Goal: Information Seeking & Learning: Learn about a topic

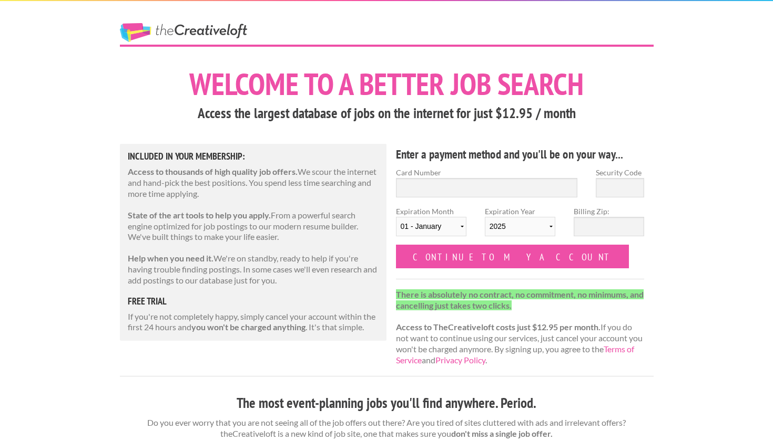
click at [231, 120] on h3 "Access the largest database of jobs on the internet for just $12.95 / month" at bounding box center [386, 114] width 533 height 20
click at [244, 110] on h3 "Access the largest database of jobs on the internet for just $12.95 / month" at bounding box center [386, 114] width 533 height 20
click at [244, 111] on h3 "Access the largest database of jobs on the internet for just $12.95 / month" at bounding box center [386, 114] width 533 height 20
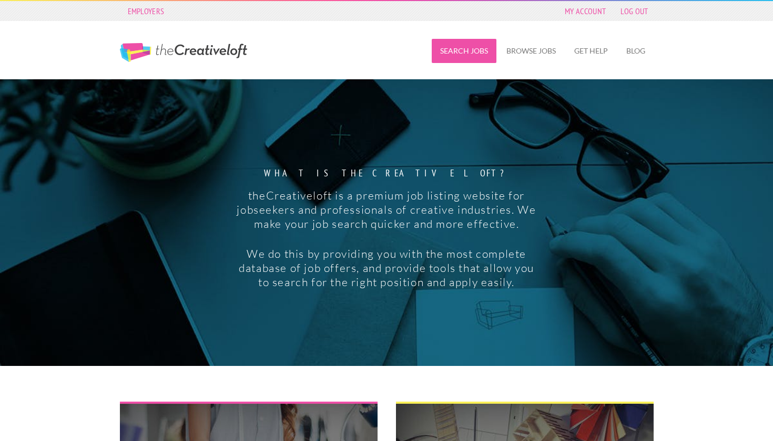
click at [483, 44] on link "Search Jobs" at bounding box center [463, 51] width 65 height 24
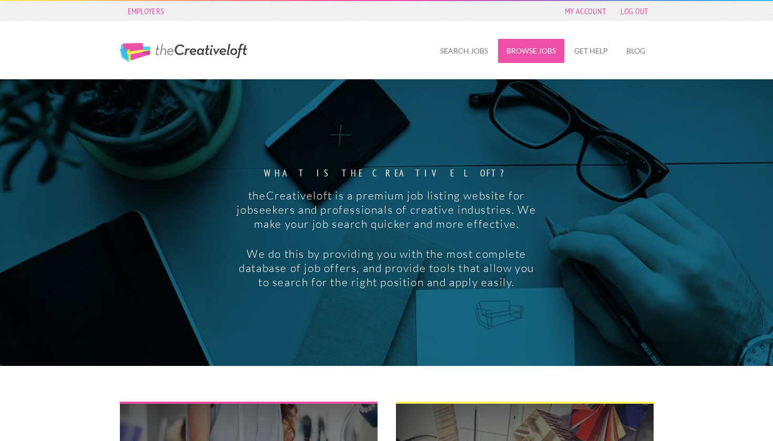
click at [512, 53] on link "Browse Jobs" at bounding box center [531, 51] width 66 height 24
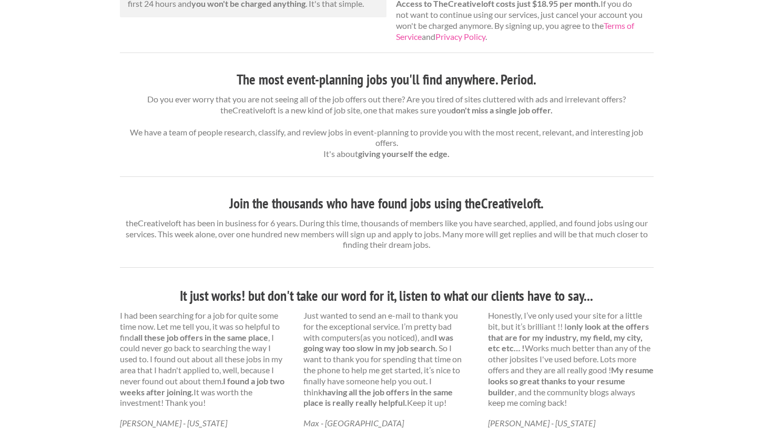
scroll to position [254, 0]
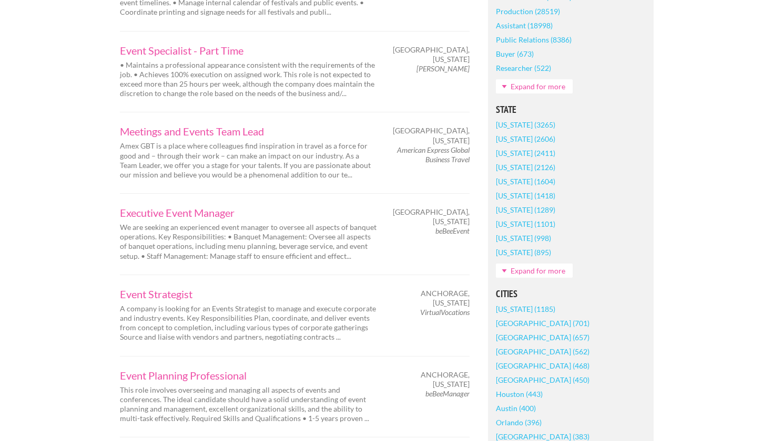
scroll to position [632, 0]
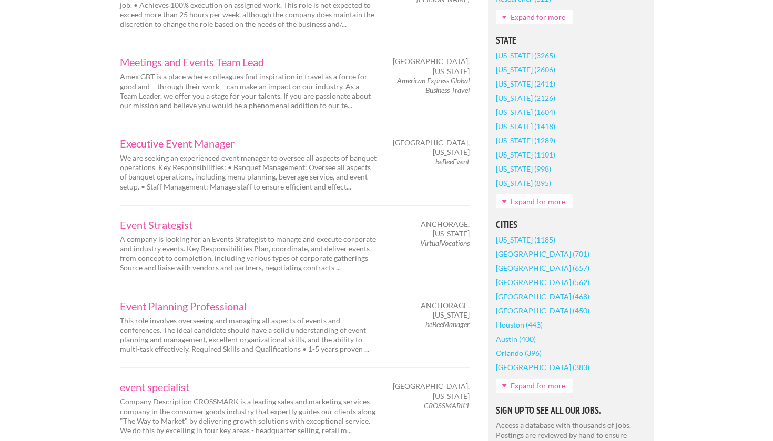
click at [511, 241] on link "[US_STATE] (1185)" at bounding box center [525, 240] width 59 height 14
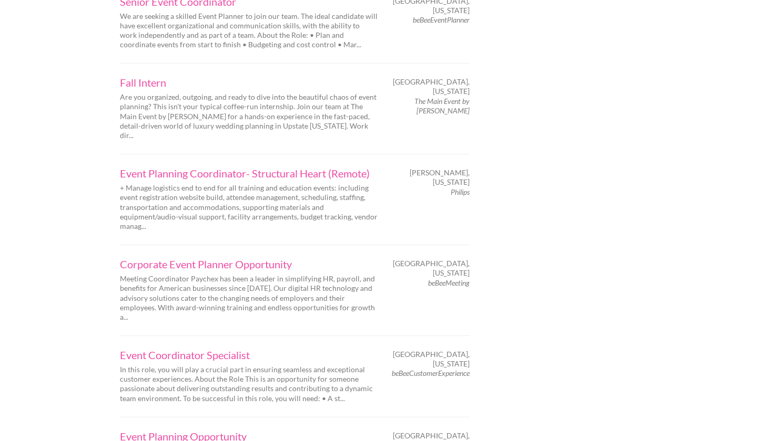
scroll to position [1602, 0]
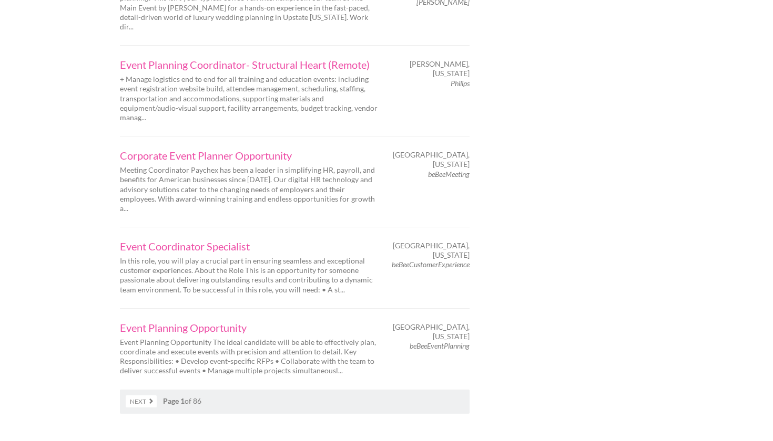
click at [146, 396] on link "Next" at bounding box center [141, 402] width 31 height 12
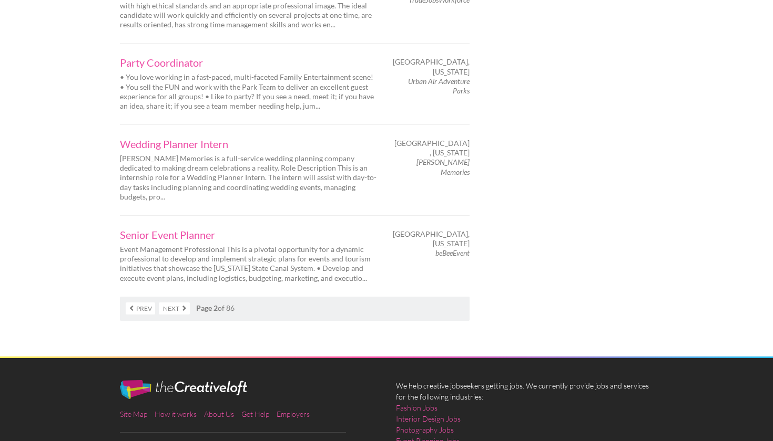
scroll to position [1714, 0]
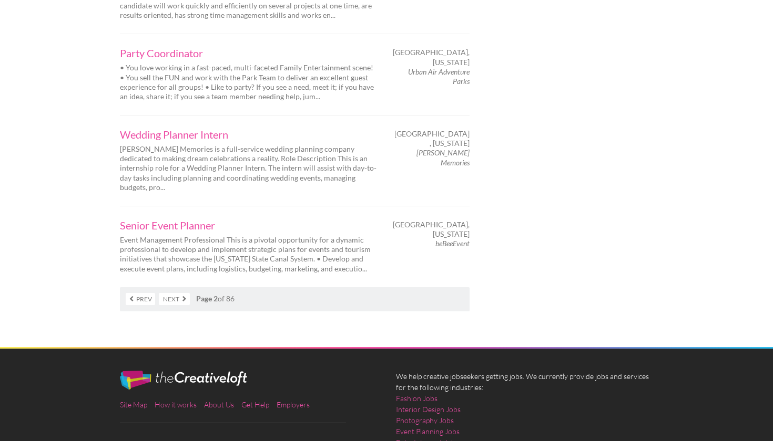
click at [180, 293] on link "Next" at bounding box center [174, 299] width 31 height 12
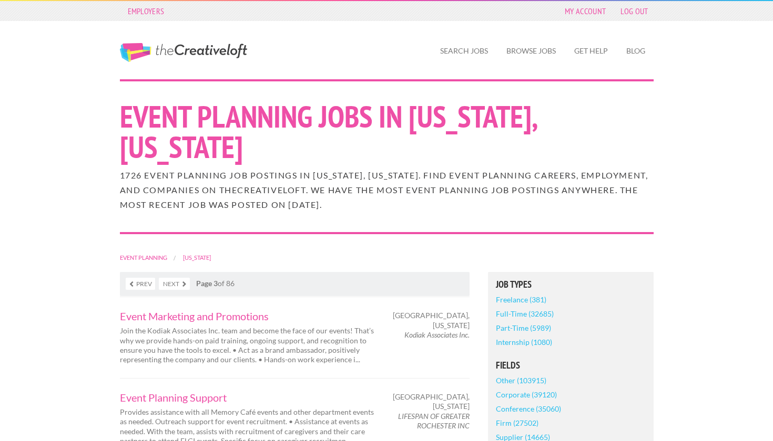
drag, startPoint x: 161, startPoint y: 65, endPoint x: 168, endPoint y: 50, distance: 16.2
click at [166, 50] on div "The Creative Loft Search Jobs Browse Jobs Get Help Blog" at bounding box center [386, 50] width 552 height 58
click at [168, 50] on link "The Creative Loft" at bounding box center [183, 52] width 127 height 19
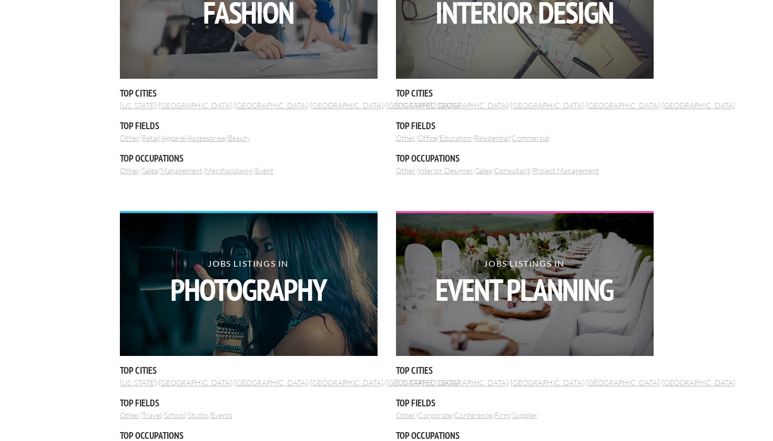
scroll to position [441, 0]
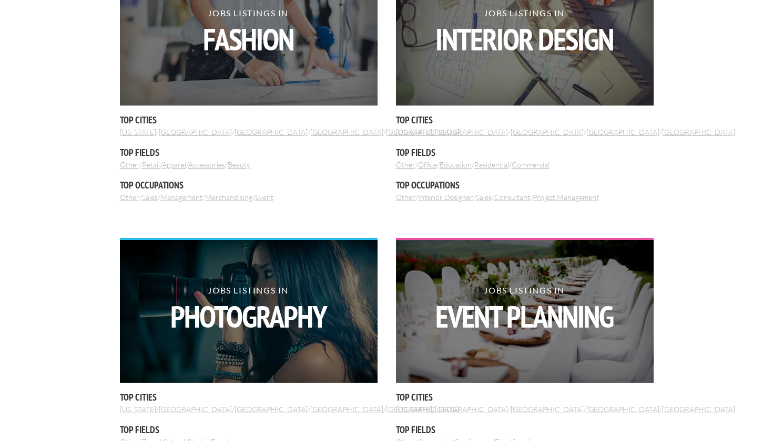
click at [413, 137] on div "Jobs Listings in Interior Design Top Cities New York / Los Angeles / Chicago / …" at bounding box center [525, 82] width 258 height 242
click at [411, 133] on link "[US_STATE]" at bounding box center [414, 132] width 36 height 9
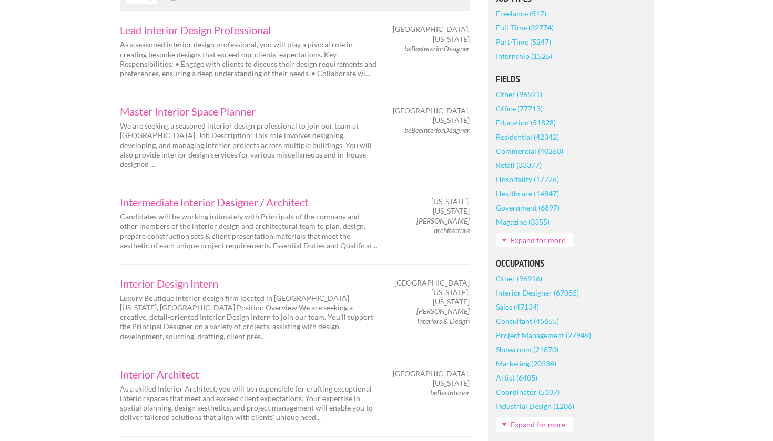
scroll to position [287, 0]
drag, startPoint x: 423, startPoint y: 210, endPoint x: 466, endPoint y: 218, distance: 44.3
click at [466, 218] on em "Verderame Cale architecture" at bounding box center [442, 225] width 53 height 18
copy em "Verderame Cale architectur"
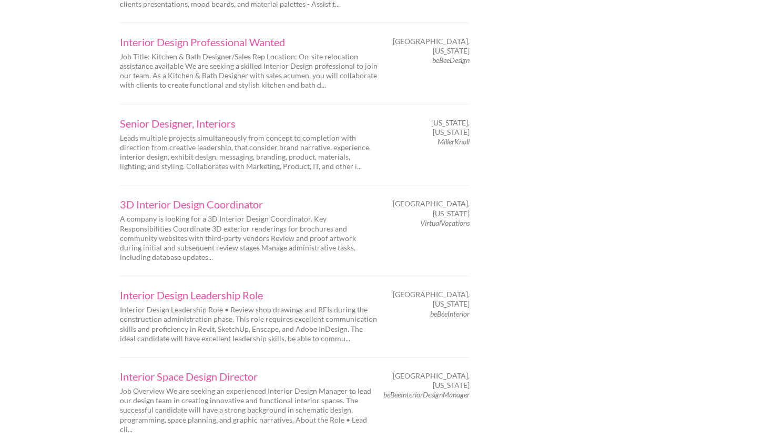
scroll to position [1574, 0]
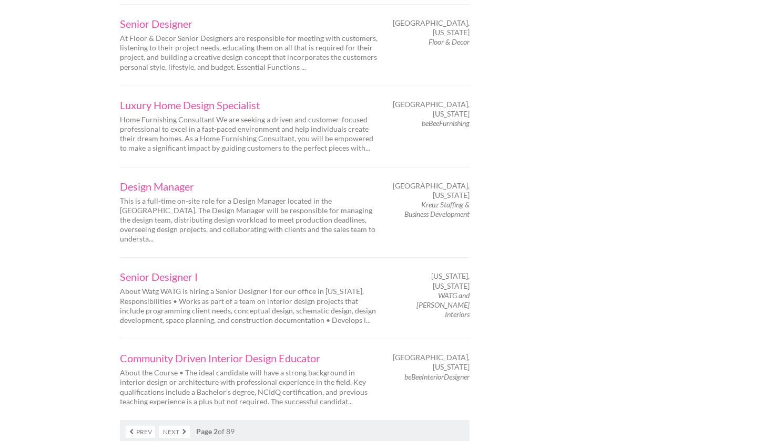
scroll to position [1577, 0]
click at [166, 425] on link "Next" at bounding box center [174, 431] width 31 height 12
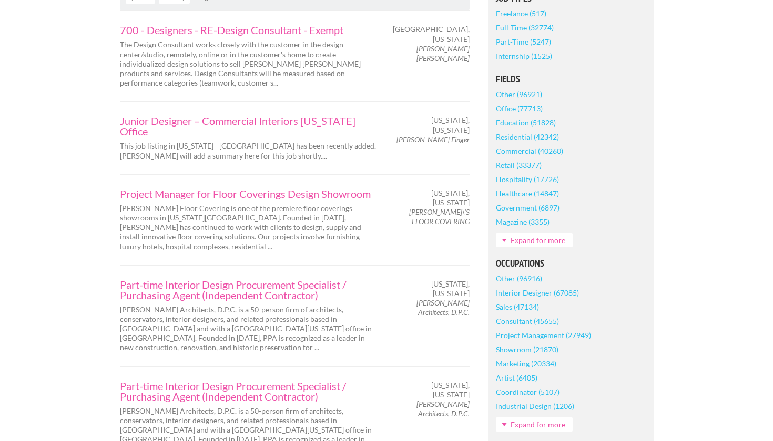
scroll to position [292, 0]
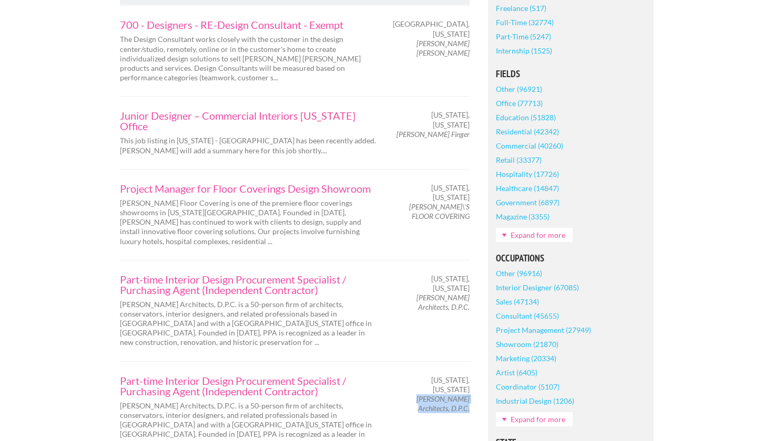
drag, startPoint x: 423, startPoint y: 381, endPoint x: 467, endPoint y: 390, distance: 45.1
click at [467, 395] on span "Peter Pennoyer Architects, D.P.C." at bounding box center [433, 404] width 74 height 19
copy em "Peter Pennoyer Architects, D.P.C"
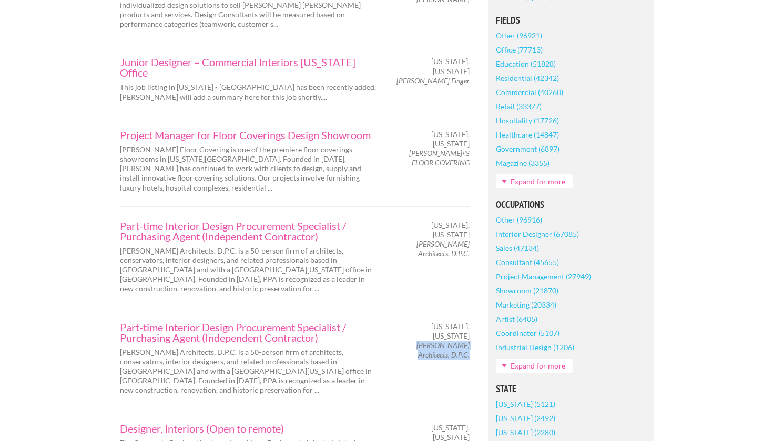
scroll to position [349, 0]
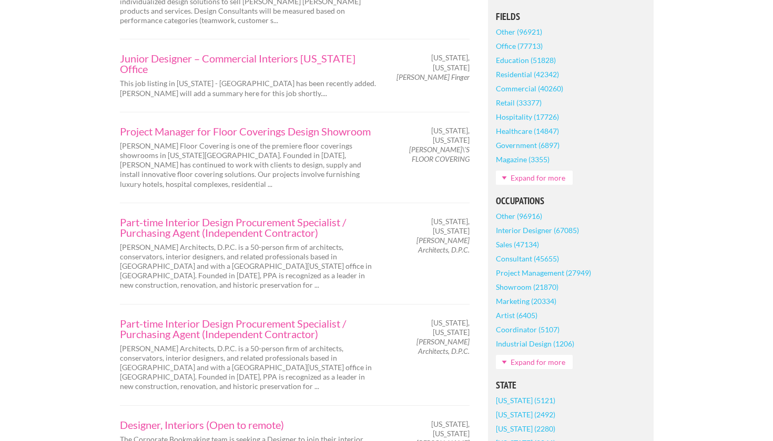
click at [436, 261] on div "Part-time Interior Design Procurement Specialist / Purchasing Agent (Independen…" at bounding box center [294, 254] width 368 height 74
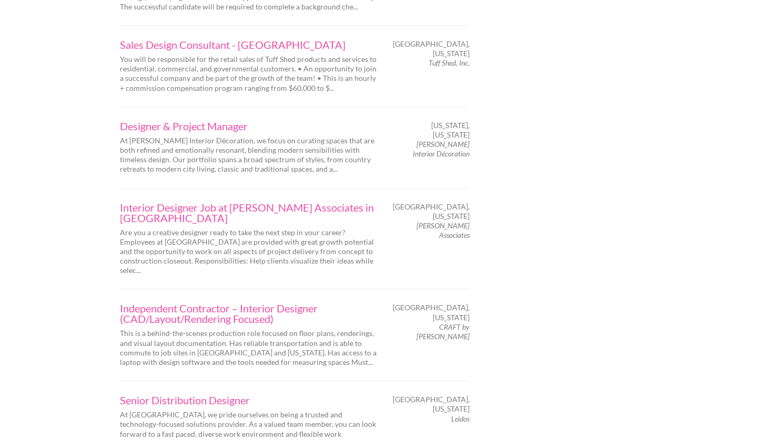
scroll to position [1341, 0]
click at [271, 302] on link "Independent Contractor – Interior Designer (CAD/Layout/Rendering Focused)" at bounding box center [249, 312] width 258 height 21
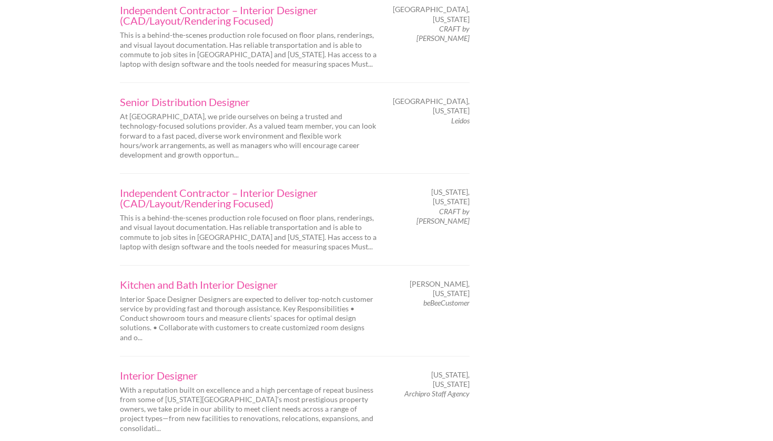
scroll to position [1639, 0]
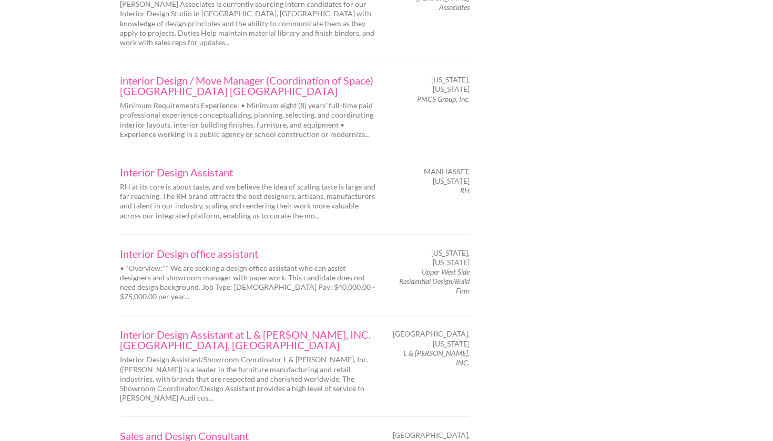
scroll to position [1560, 0]
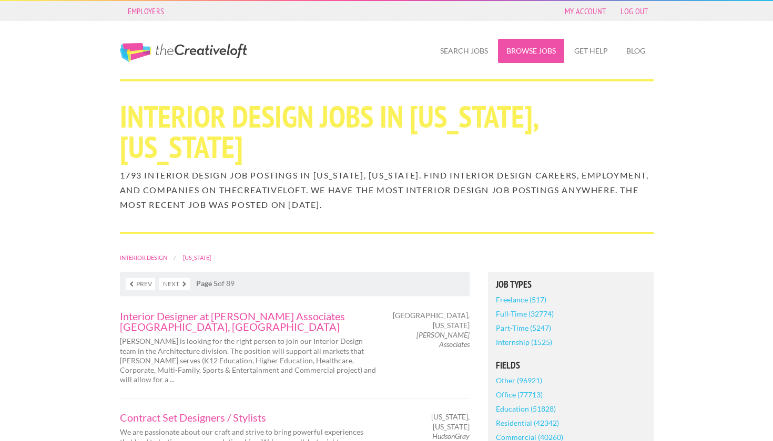
click at [515, 57] on link "Browse Jobs" at bounding box center [531, 51] width 66 height 24
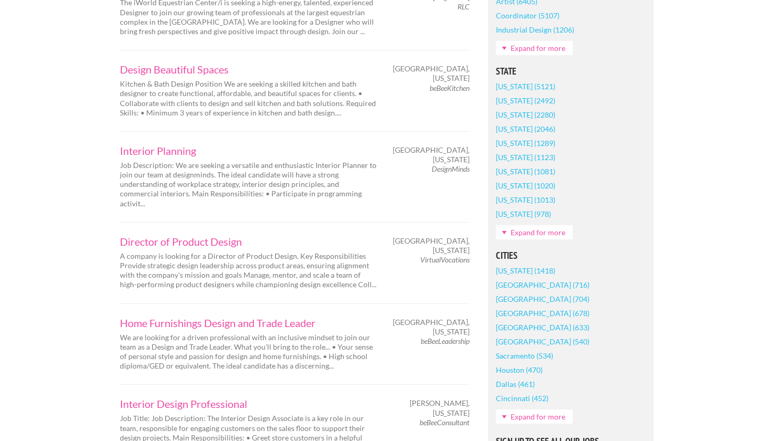
scroll to position [616, 0]
click at [519, 272] on link "[US_STATE] (1418)" at bounding box center [525, 269] width 59 height 14
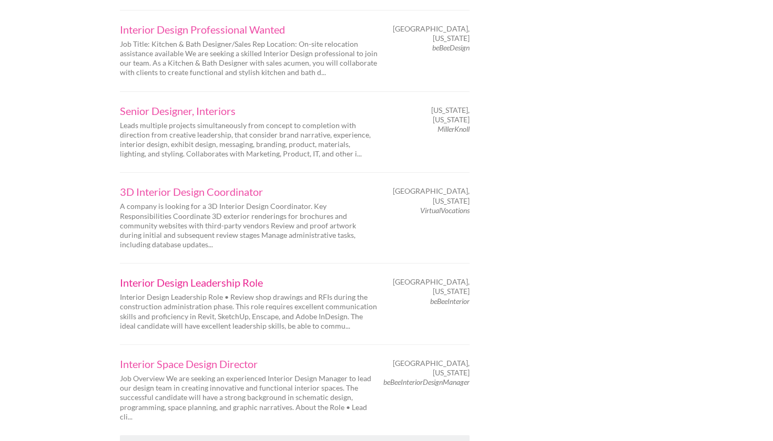
scroll to position [1594, 0]
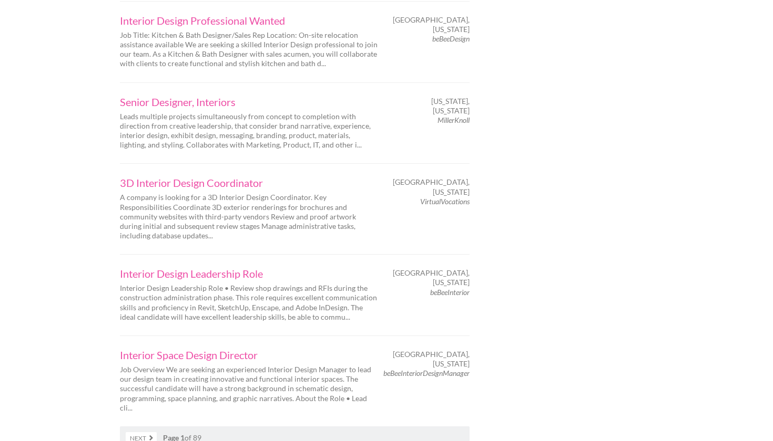
click at [144, 432] on link "Next" at bounding box center [141, 438] width 31 height 12
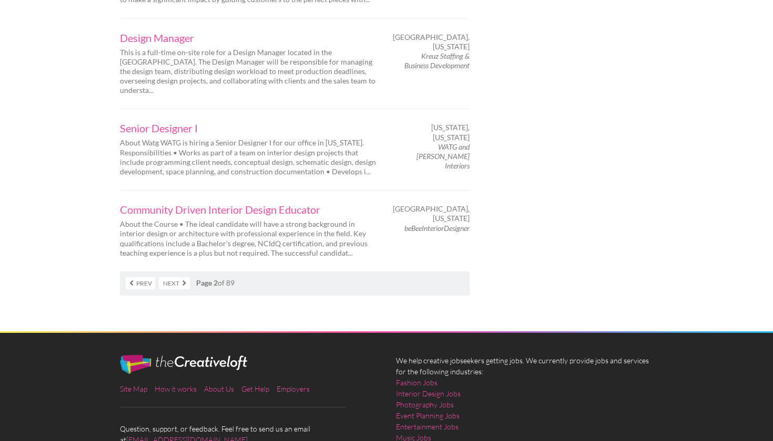
scroll to position [1723, 0]
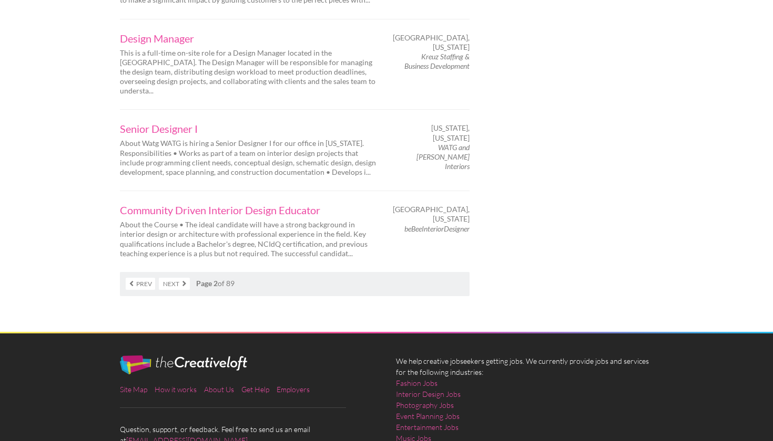
click at [172, 278] on link "Next" at bounding box center [174, 284] width 31 height 12
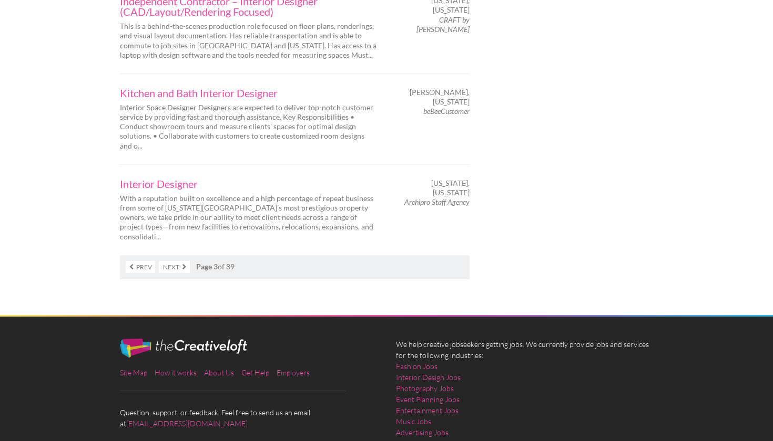
scroll to position [1829, 0]
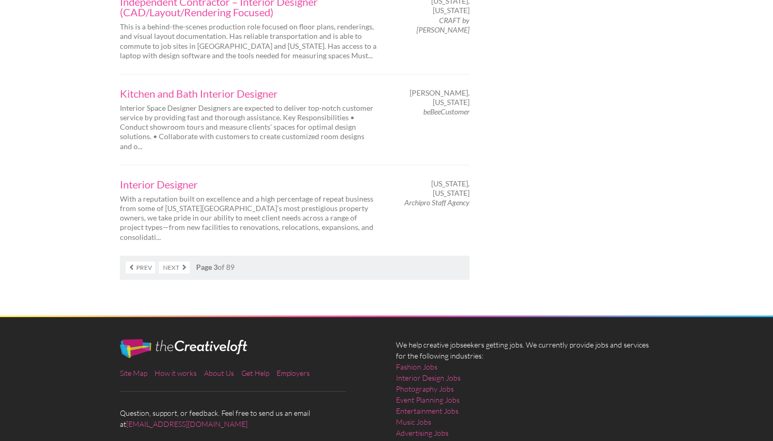
click at [179, 262] on link "Next" at bounding box center [174, 268] width 31 height 12
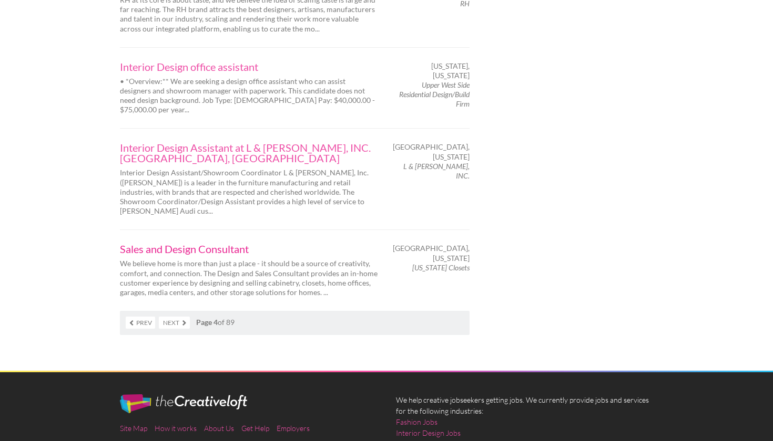
scroll to position [1739, 0]
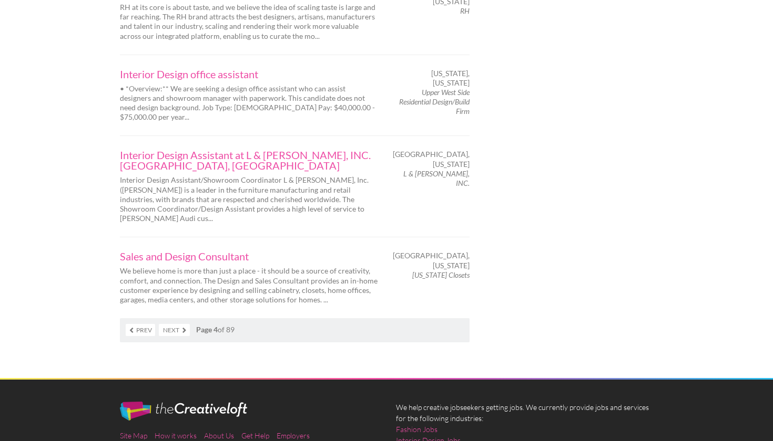
click at [180, 324] on link "Next" at bounding box center [174, 330] width 31 height 12
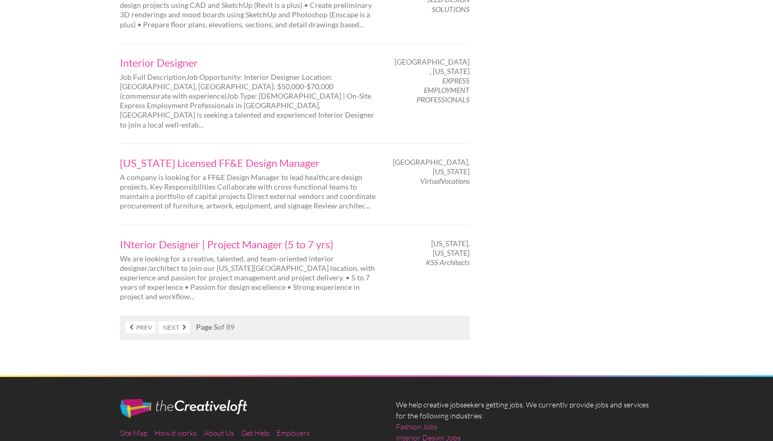
scroll to position [1749, 0]
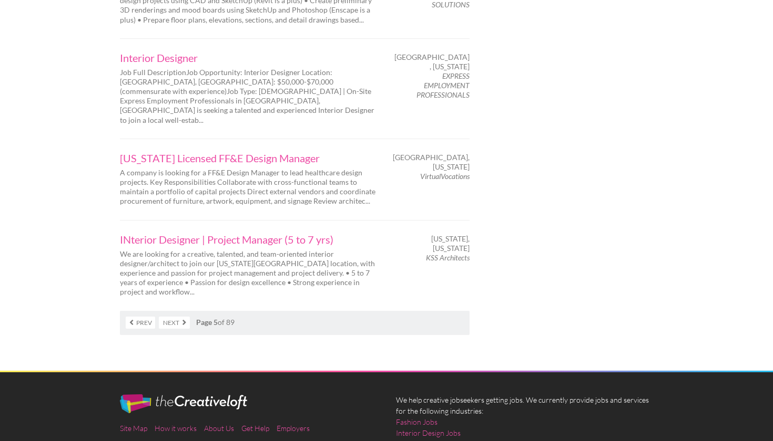
click at [175, 317] on link "Next" at bounding box center [174, 323] width 31 height 12
